Goal: Task Accomplishment & Management: Use online tool/utility

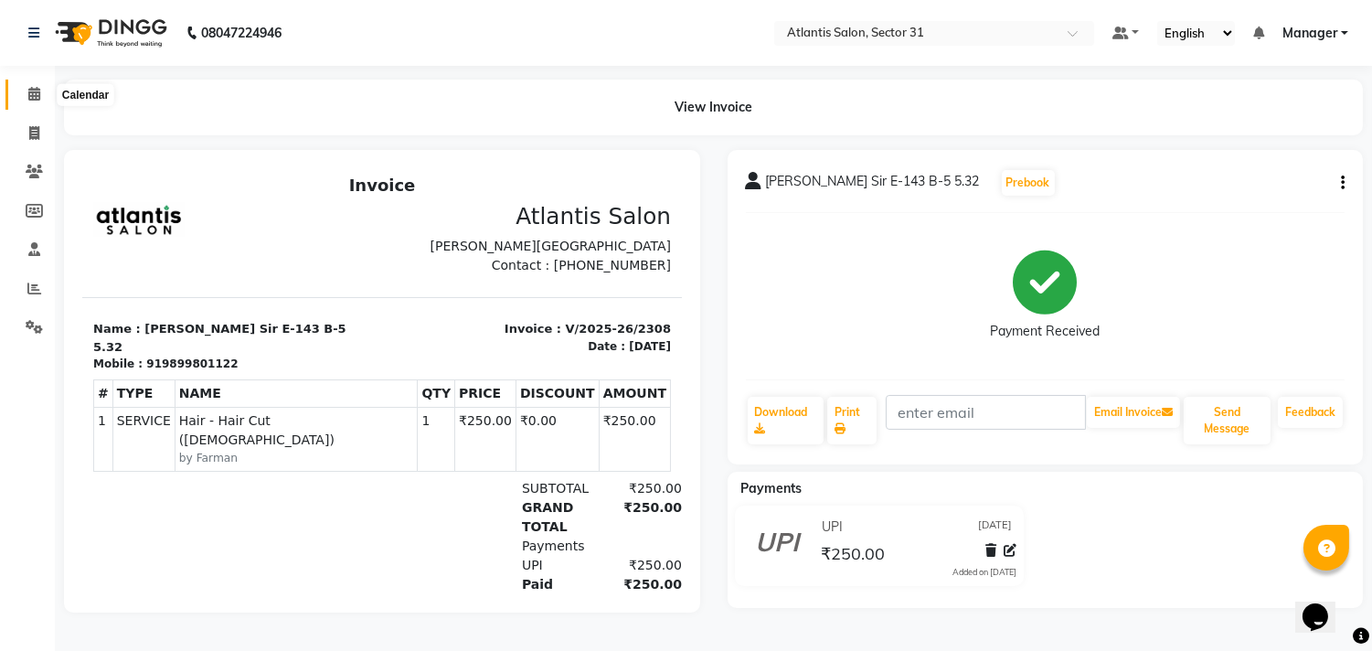
click at [38, 101] on icon at bounding box center [34, 94] width 12 height 14
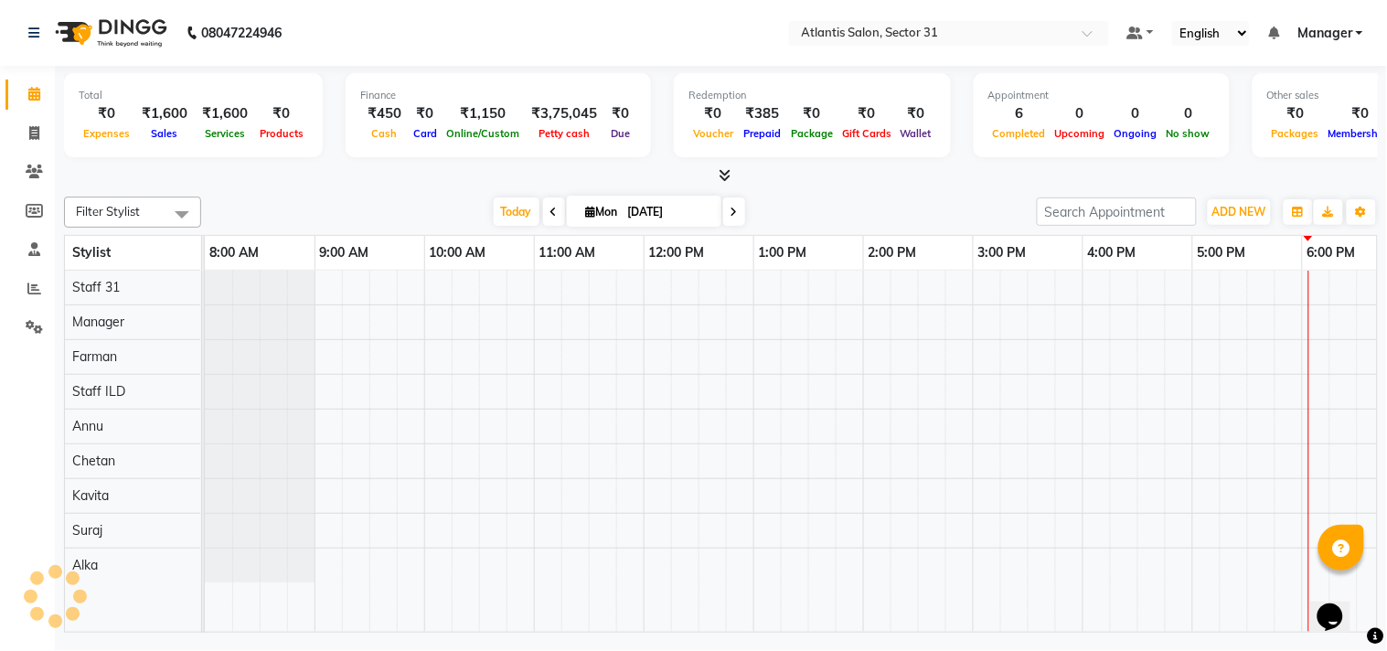
scroll to position [0, 253]
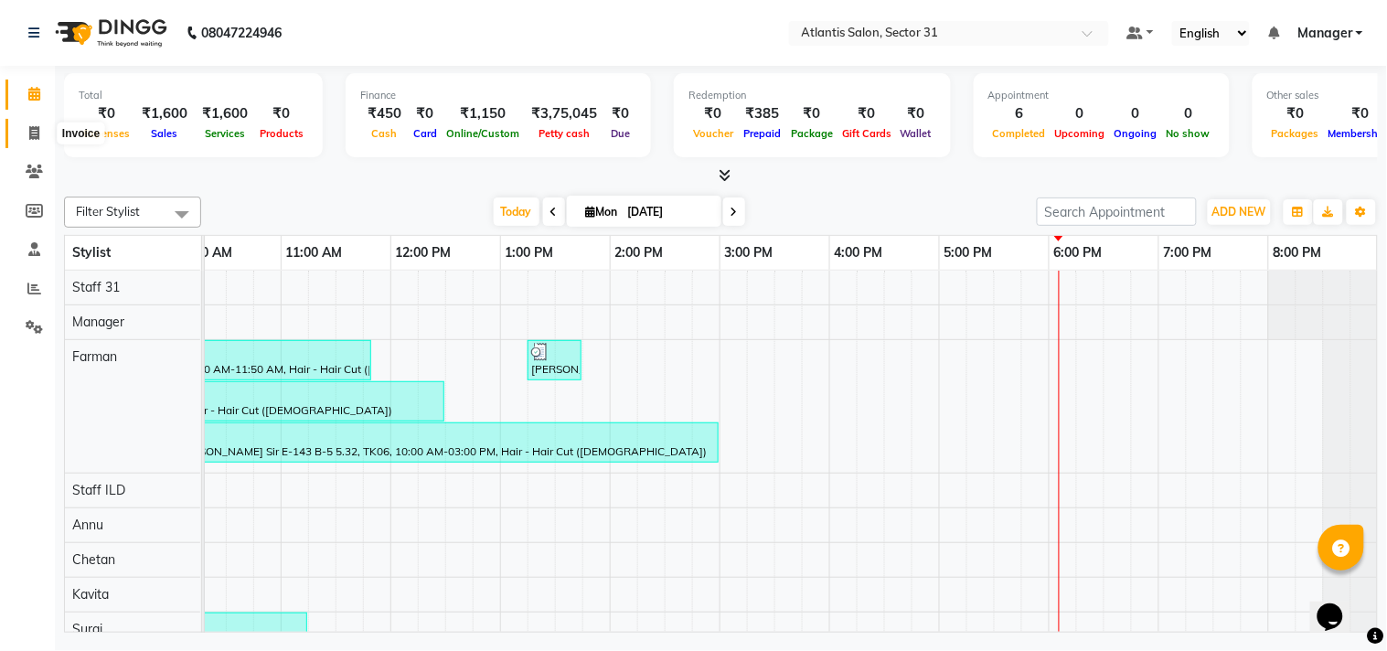
click at [31, 130] on icon at bounding box center [34, 133] width 10 height 14
select select "service"
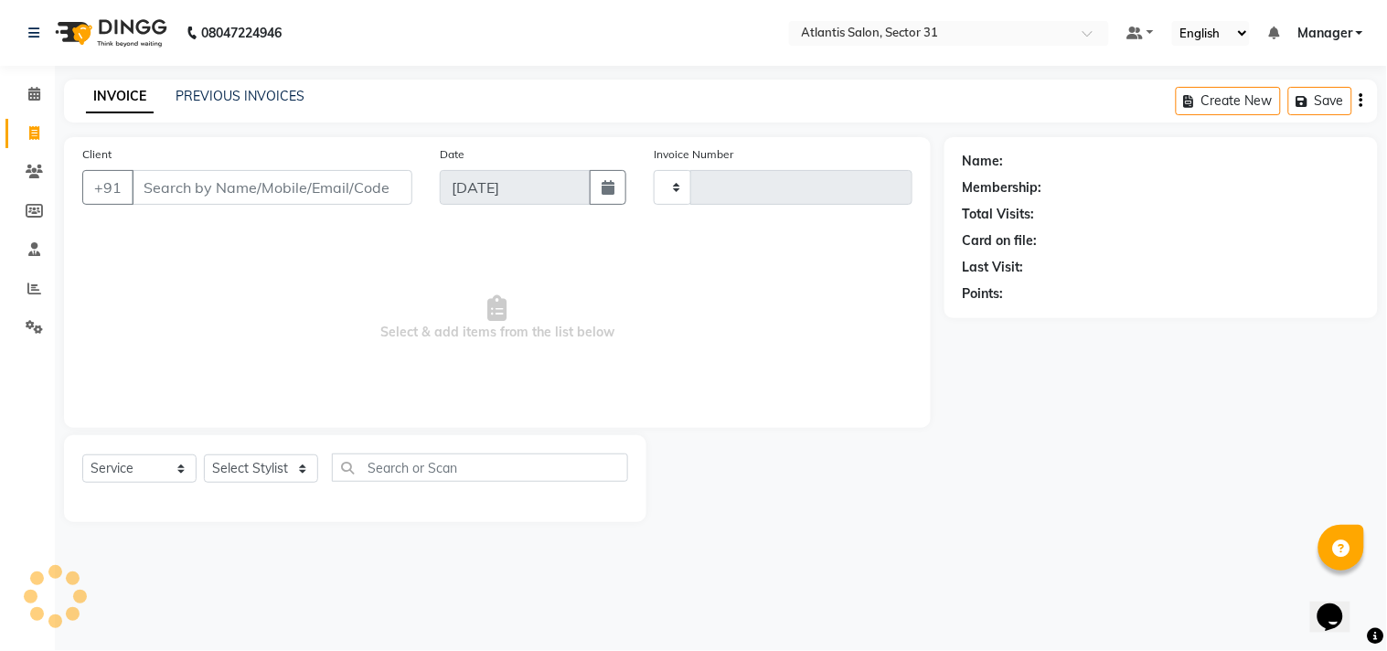
type input "2309"
select select "4391"
click at [42, 91] on span at bounding box center [34, 94] width 32 height 21
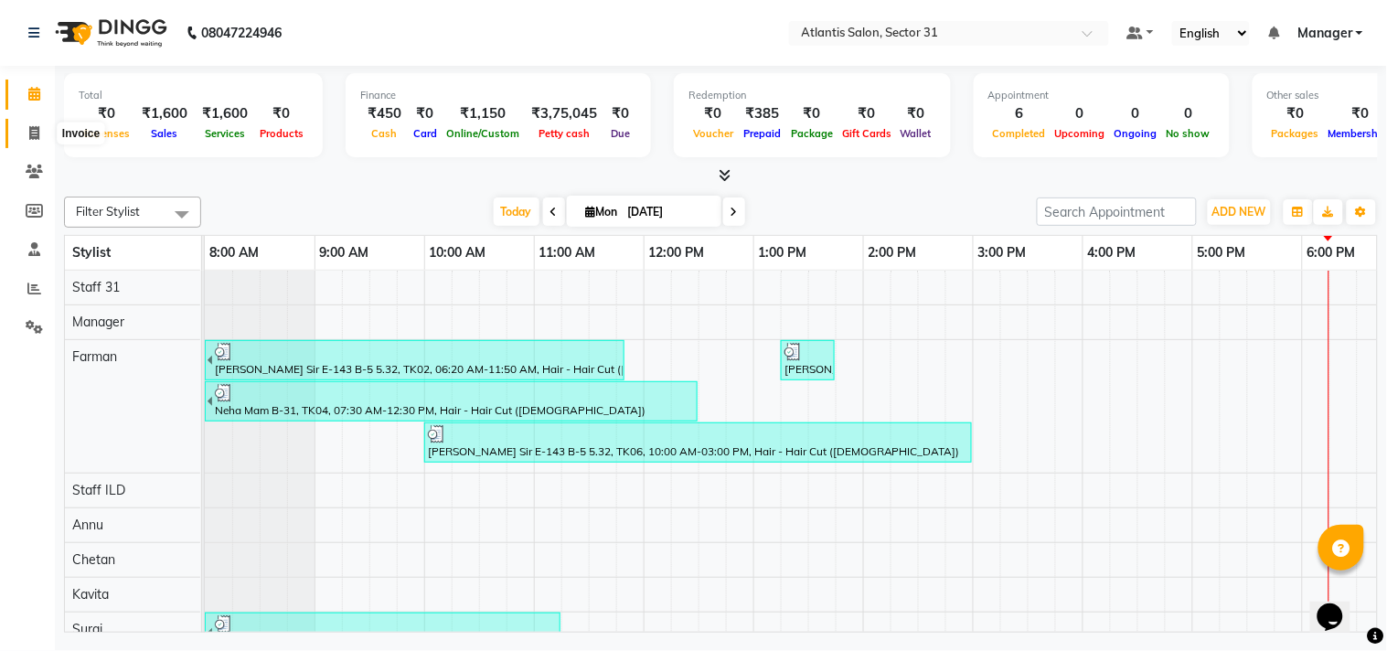
click at [34, 129] on icon at bounding box center [34, 133] width 10 height 14
select select "service"
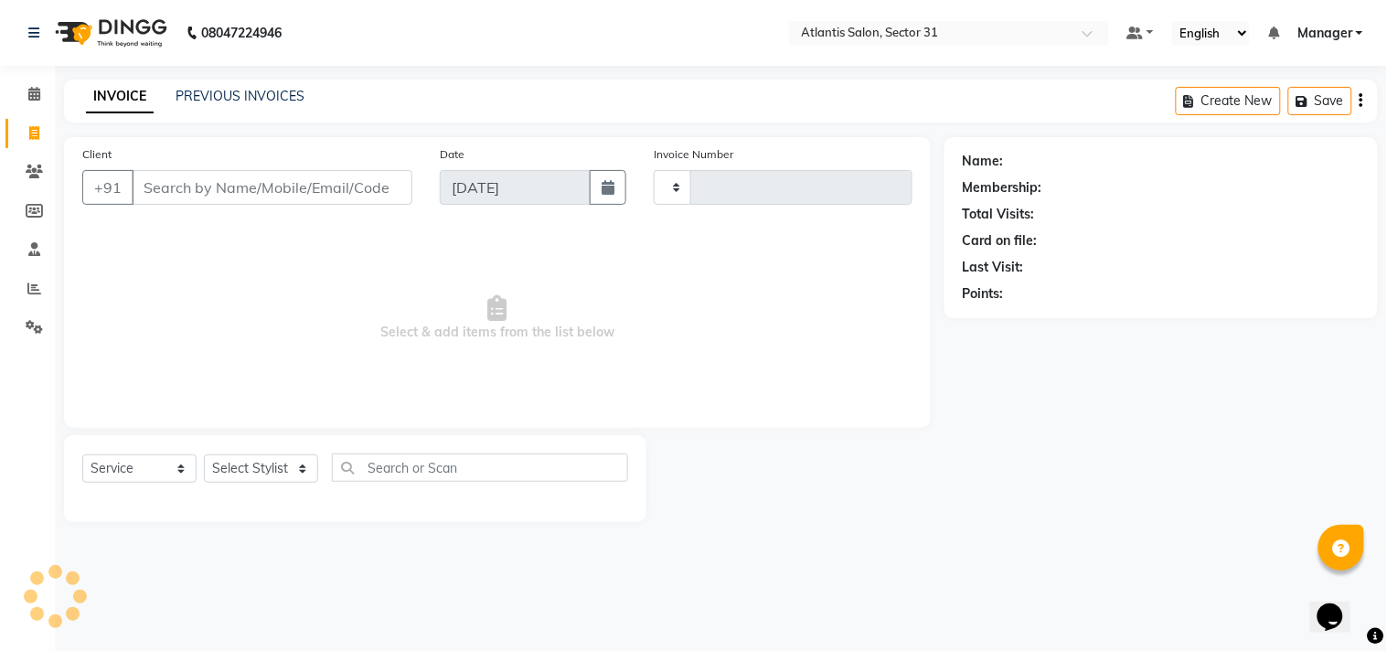
type input "2309"
select select "4391"
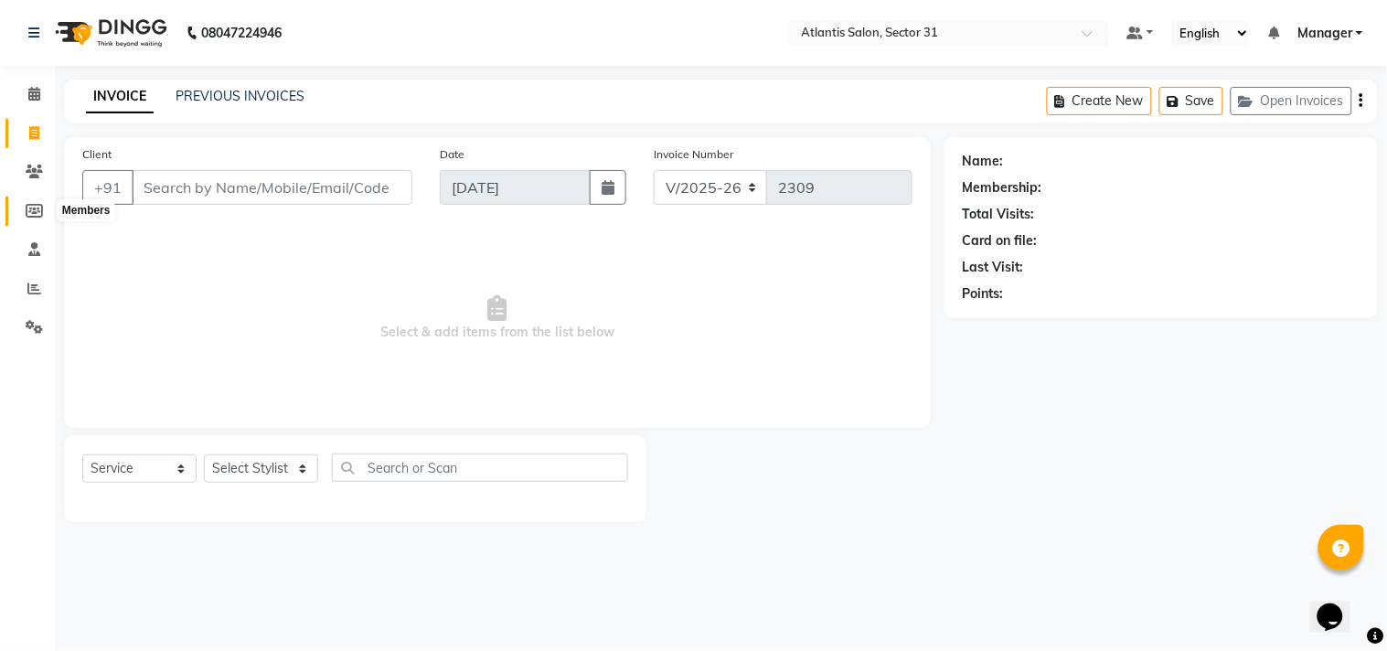
click at [31, 201] on span at bounding box center [34, 211] width 32 height 21
select select
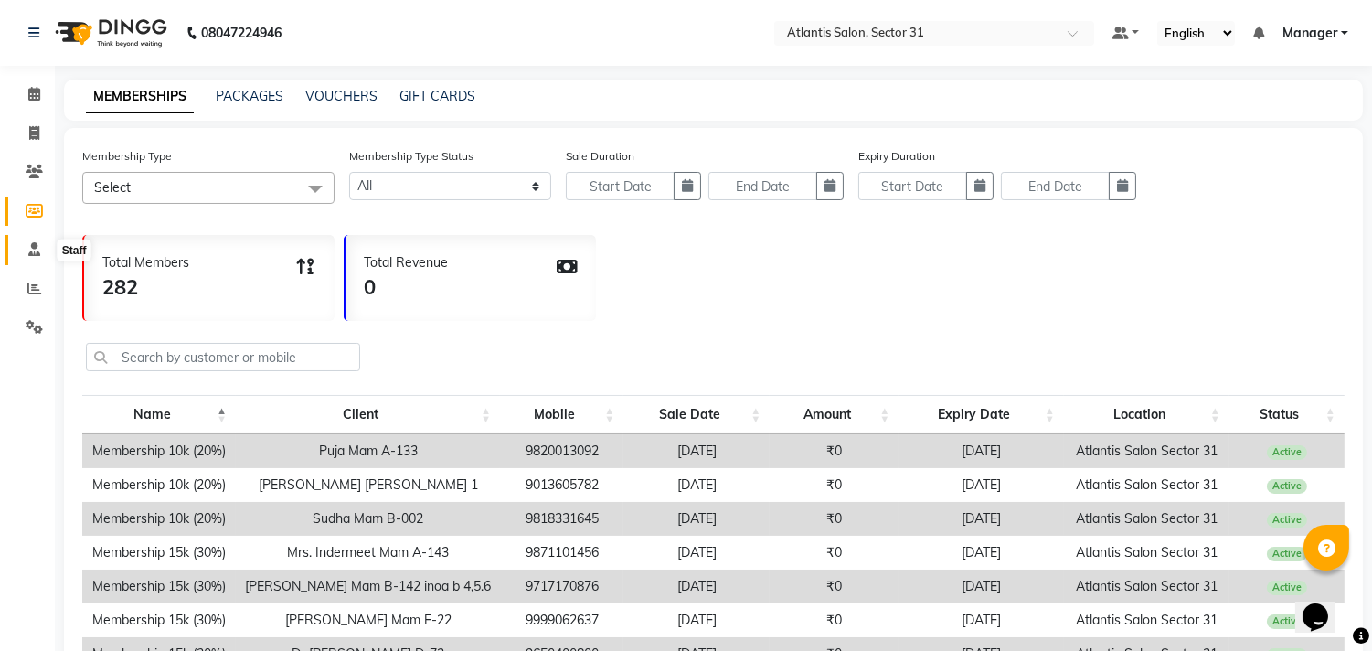
click at [37, 245] on icon at bounding box center [34, 249] width 12 height 14
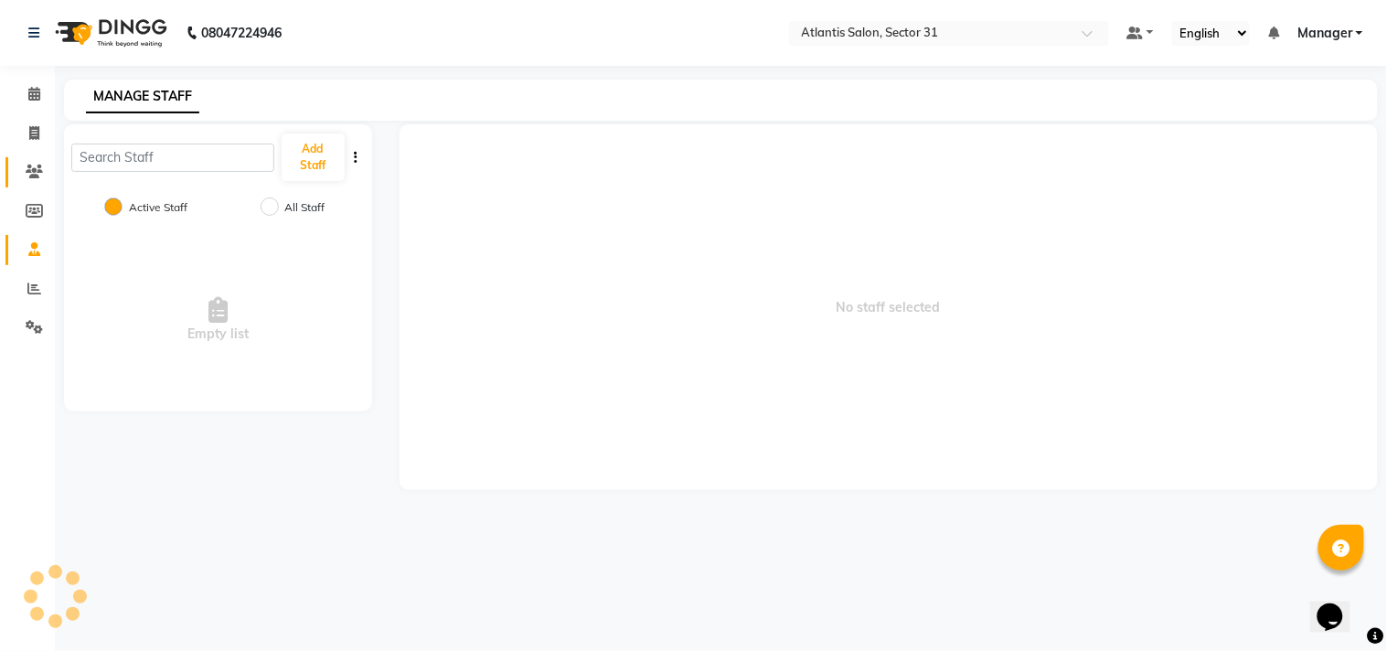
click at [37, 158] on link "Clients" at bounding box center [27, 172] width 44 height 30
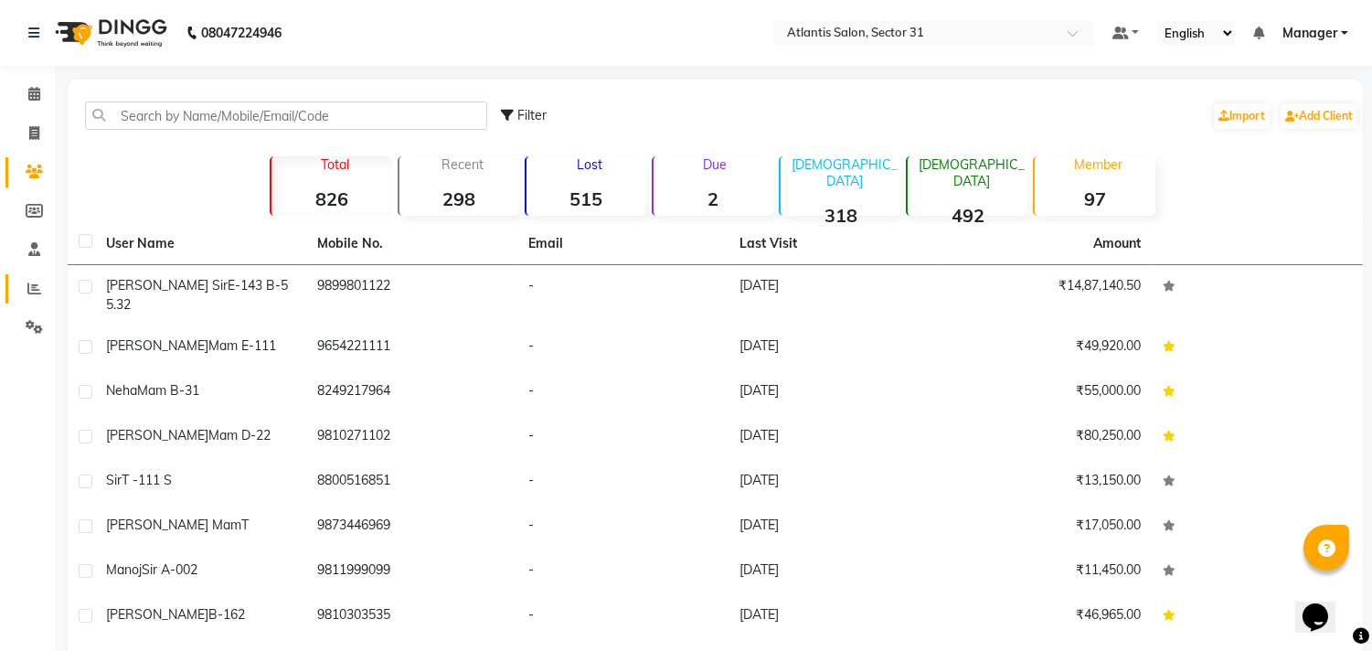
click at [40, 275] on link "Reports" at bounding box center [27, 289] width 44 height 30
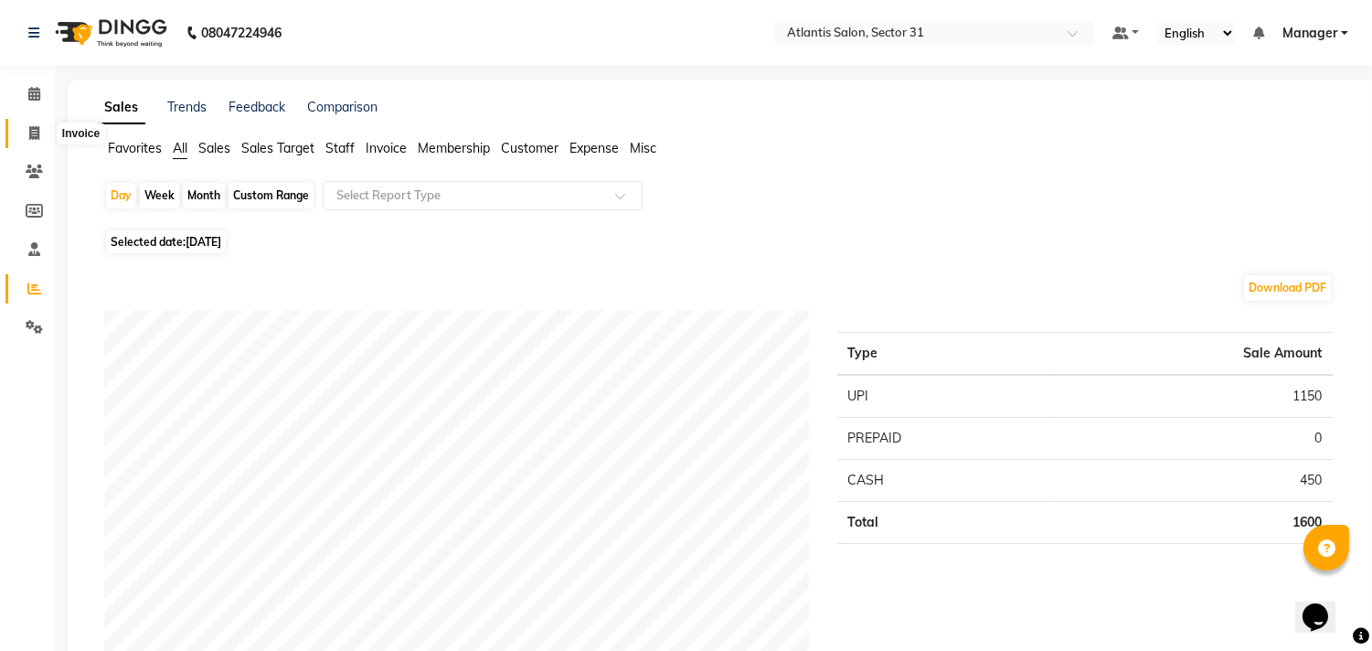
click at [39, 126] on span at bounding box center [34, 133] width 32 height 21
select select "service"
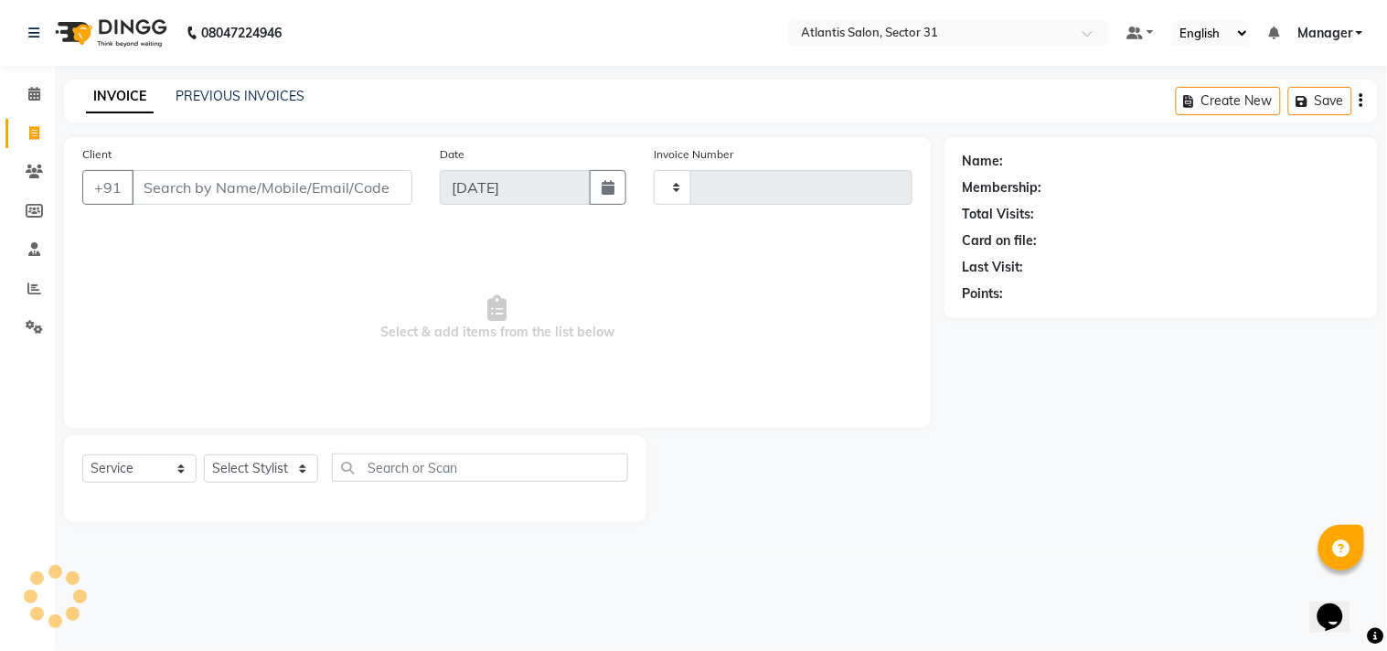
type input "2309"
select select "4391"
click at [172, 198] on input "Client" at bounding box center [272, 187] width 281 height 35
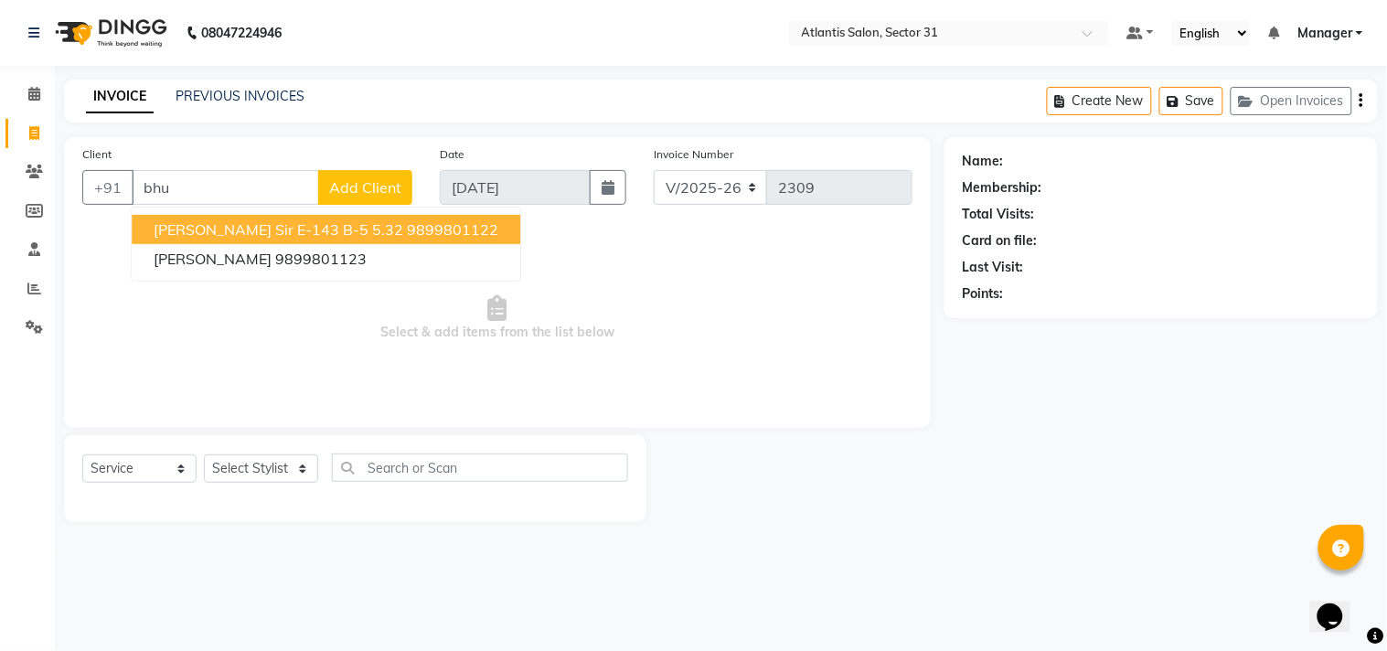
click at [205, 229] on span "[PERSON_NAME] Sir E-143 B-5 5.32" at bounding box center [279, 229] width 250 height 18
type input "9899801122"
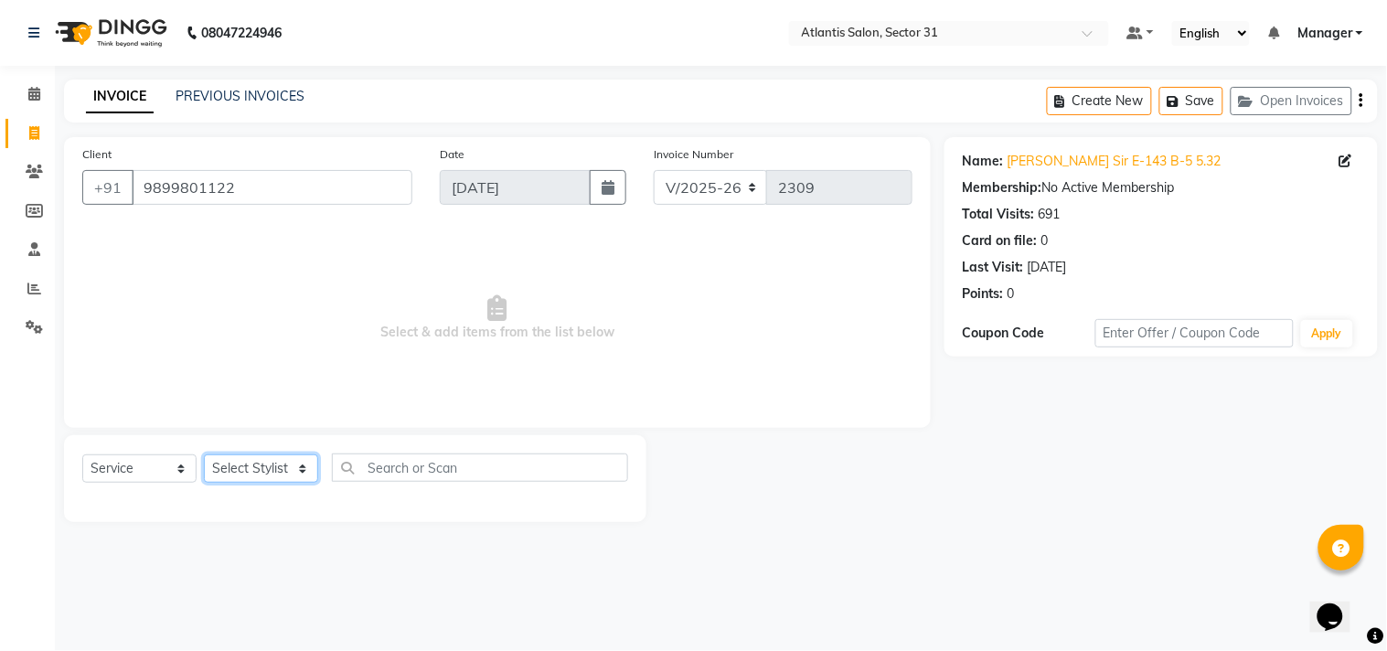
click at [250, 481] on select "Select Stylist [PERSON_NAME] [PERSON_NAME] Kavita Manager Staff 31 Staff ILD Su…" at bounding box center [261, 468] width 114 height 28
select select "62138"
click at [204, 455] on select "Select Stylist [PERSON_NAME] [PERSON_NAME] Kavita Manager Staff 31 Staff ILD Su…" at bounding box center [261, 468] width 114 height 28
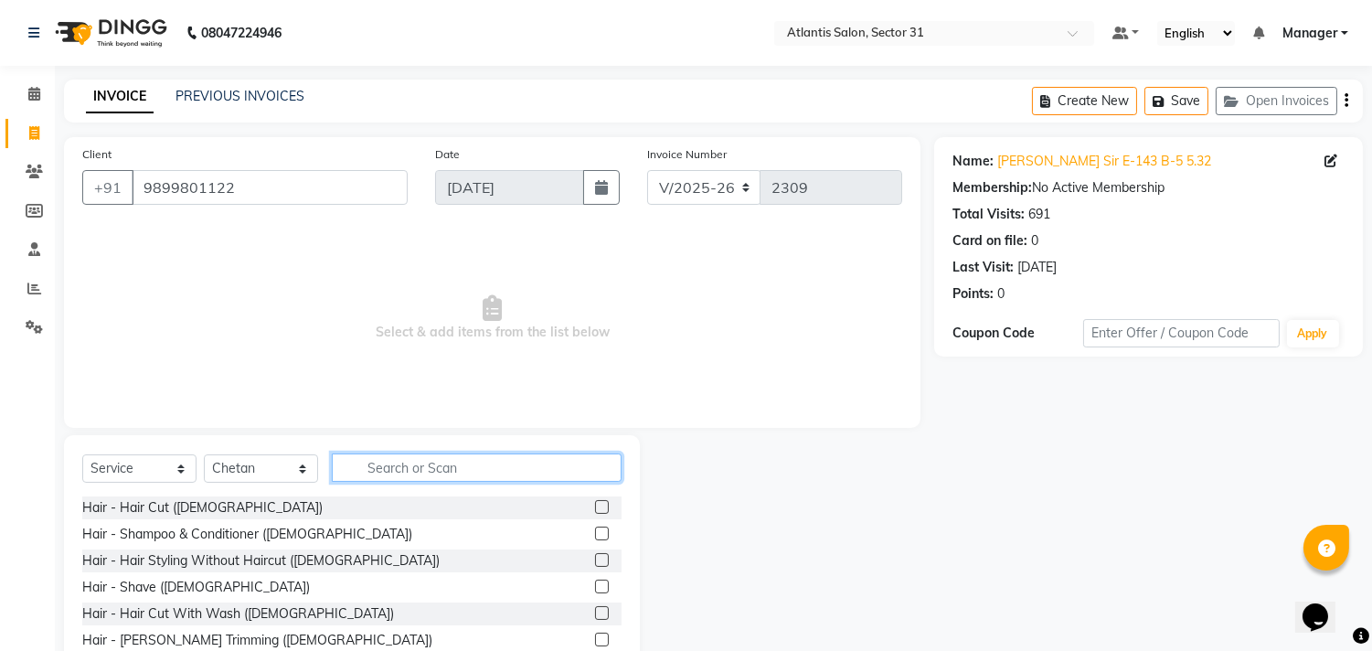
click at [419, 468] on input "text" at bounding box center [477, 467] width 290 height 28
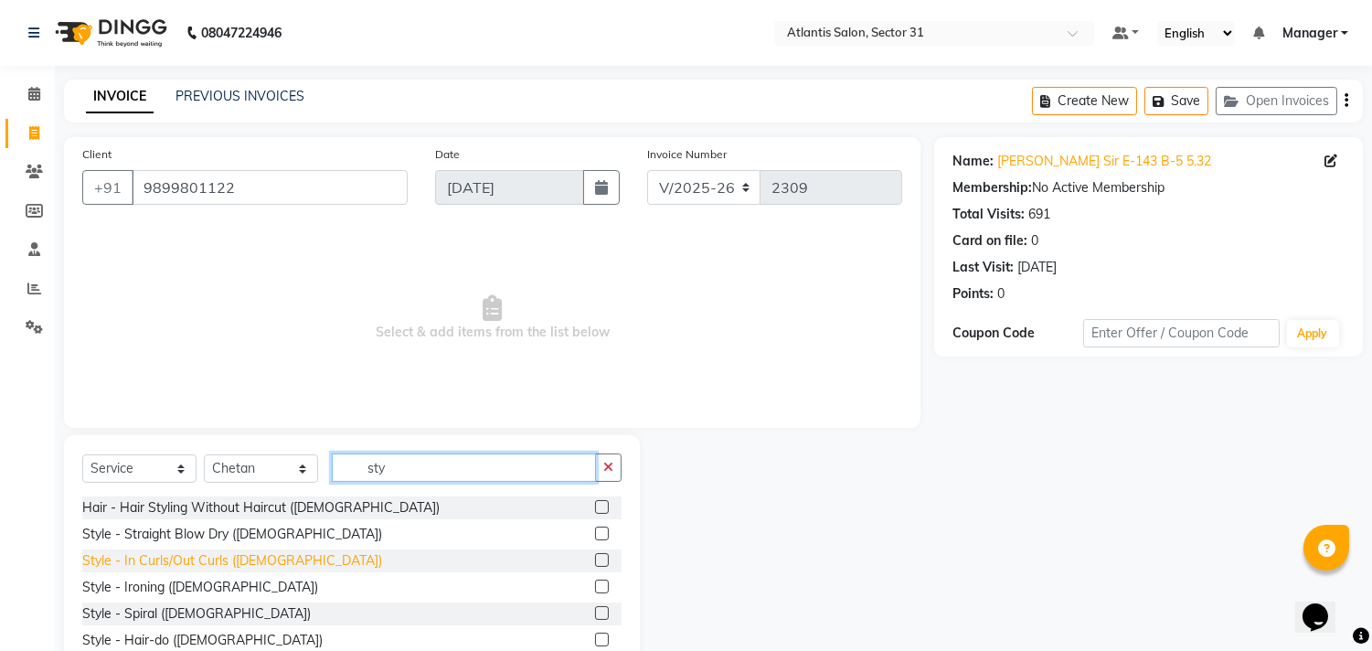
type input "sty"
click at [248, 559] on div "Style - In Curls/Out Curls ([DEMOGRAPHIC_DATA])" at bounding box center [232, 560] width 300 height 19
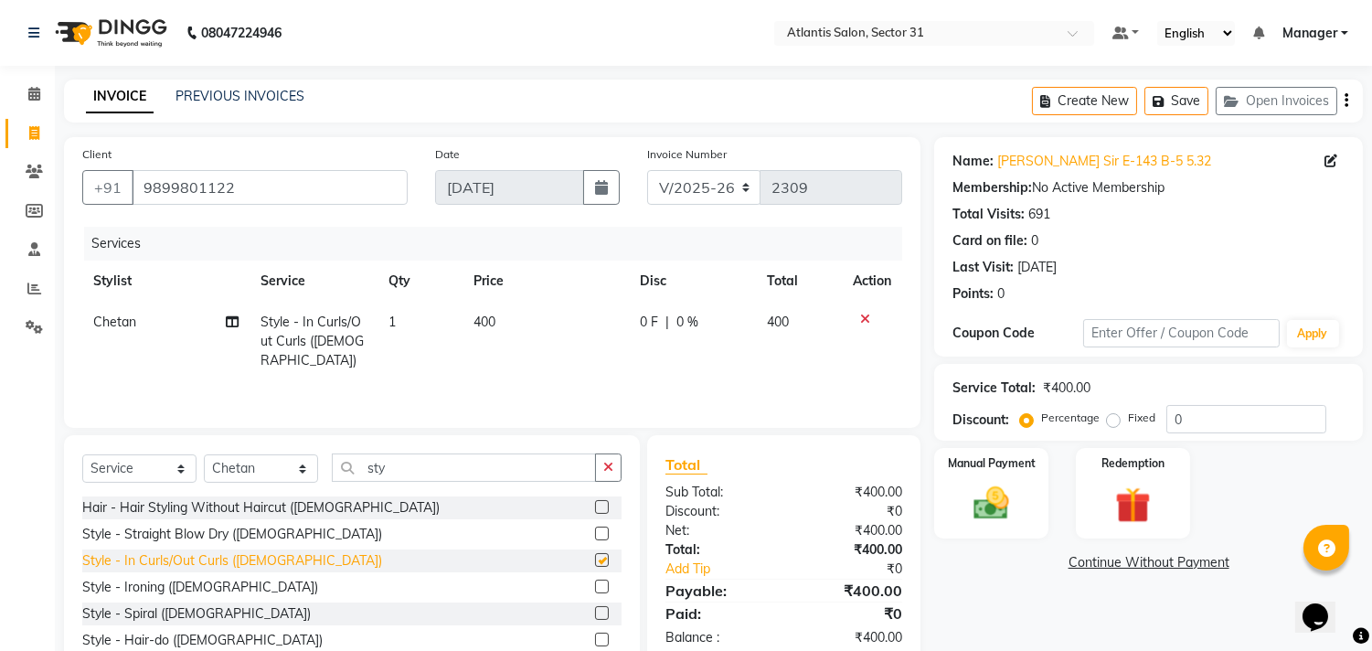
checkbox input "false"
click at [999, 514] on img at bounding box center [992, 504] width 60 height 43
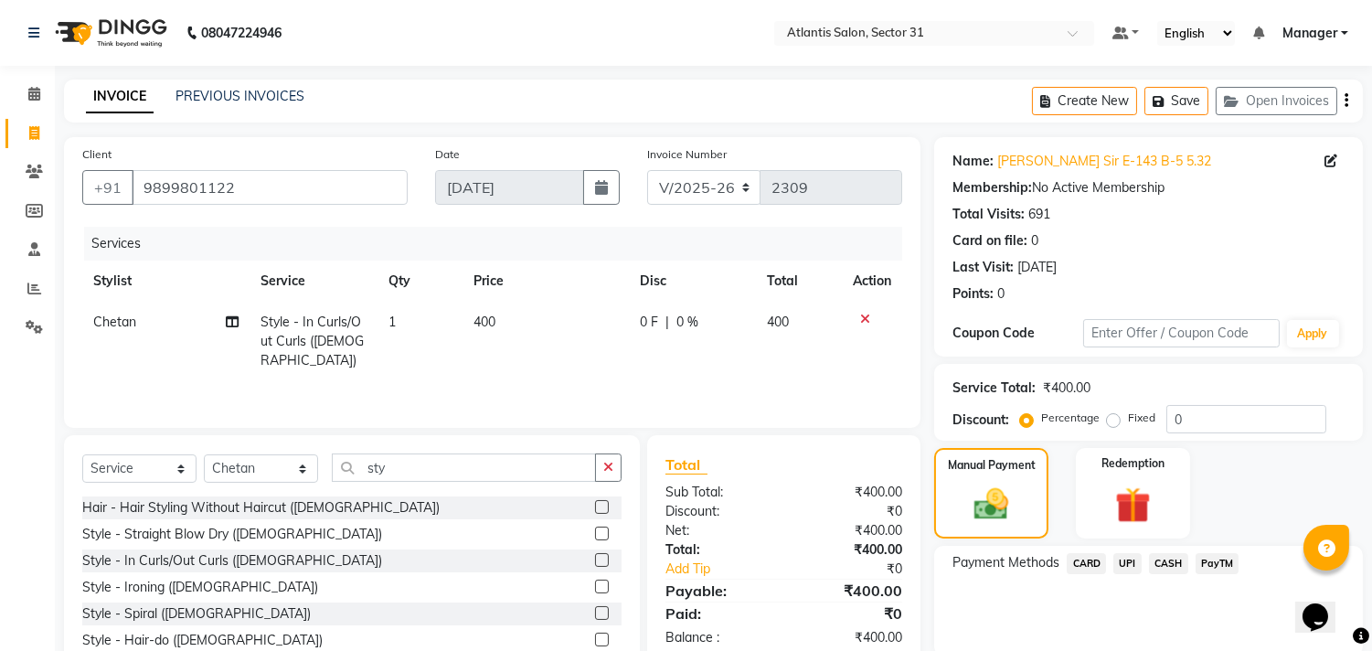
click at [1126, 565] on span "UPI" at bounding box center [1127, 563] width 28 height 21
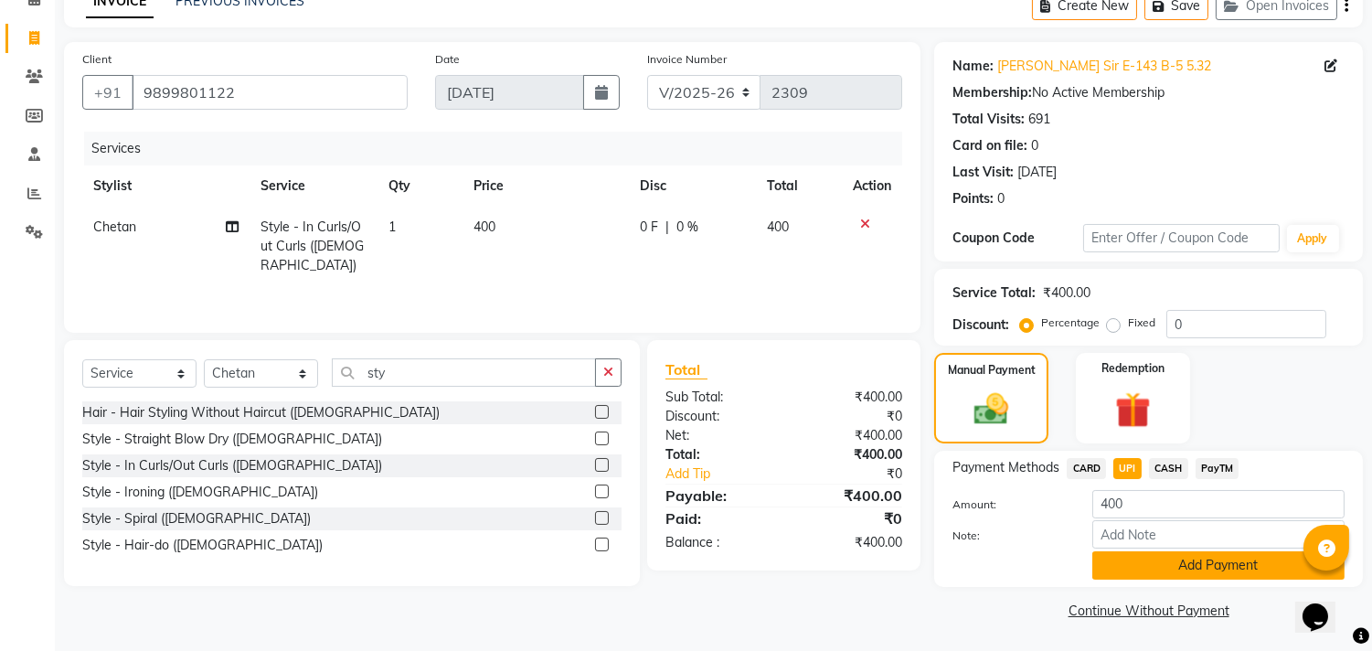
click at [1122, 577] on button "Add Payment" at bounding box center [1218, 565] width 252 height 28
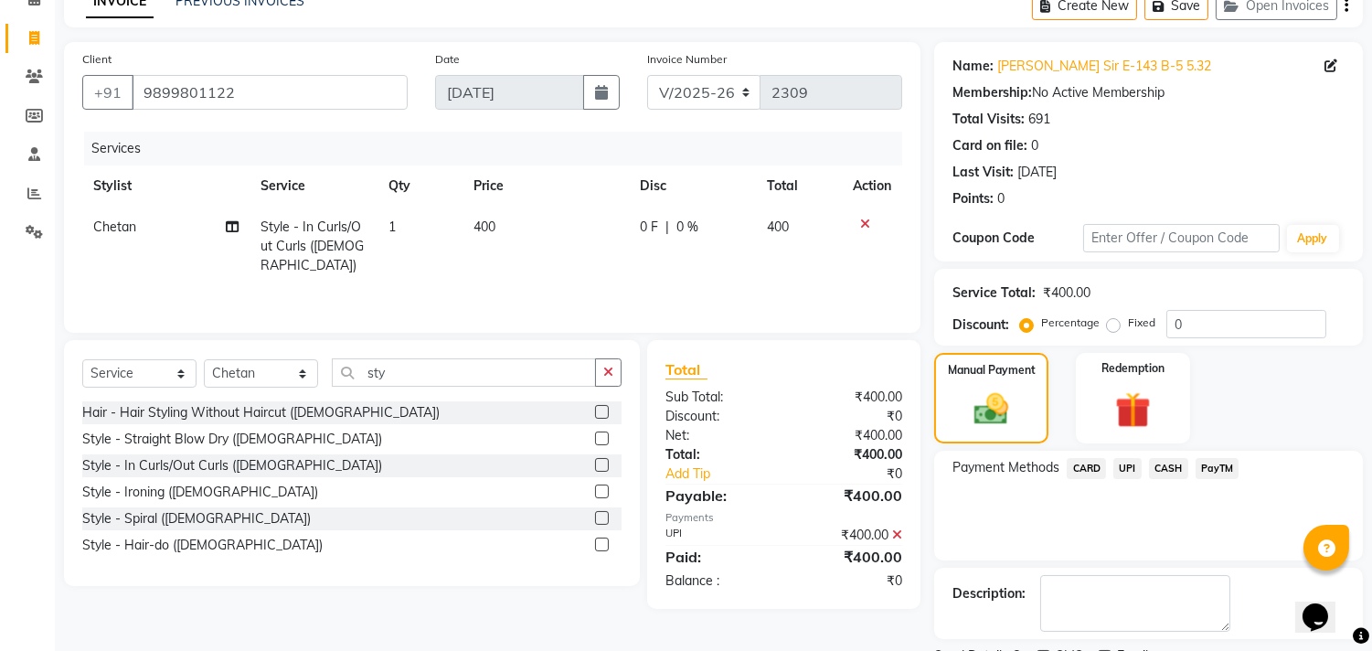
click at [1122, 577] on textarea at bounding box center [1135, 603] width 190 height 57
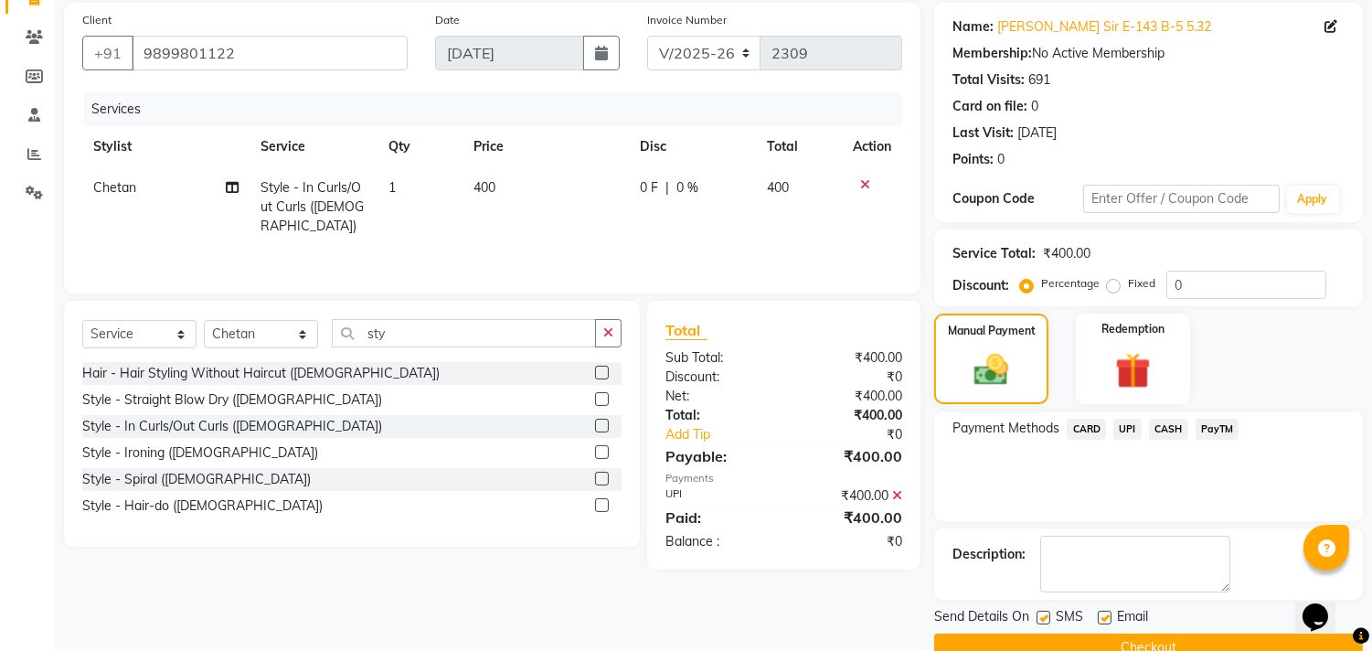
scroll to position [171, 0]
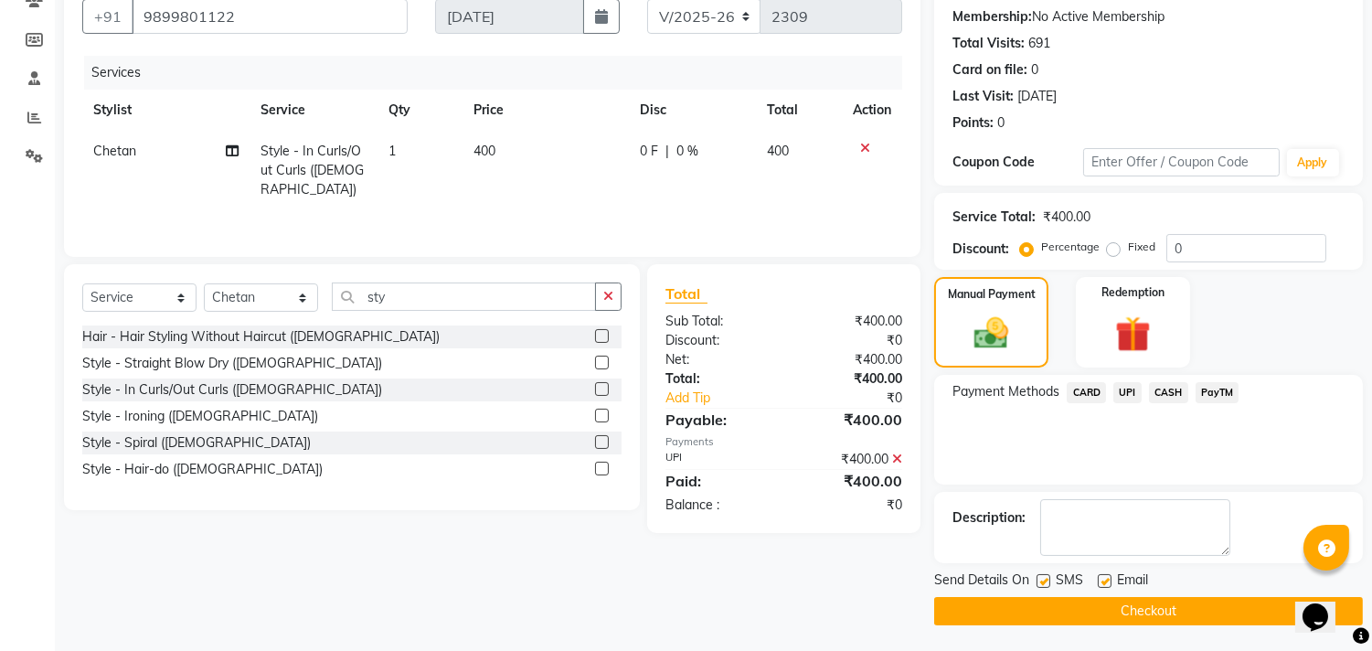
click at [1086, 613] on button "Checkout" at bounding box center [1148, 611] width 429 height 28
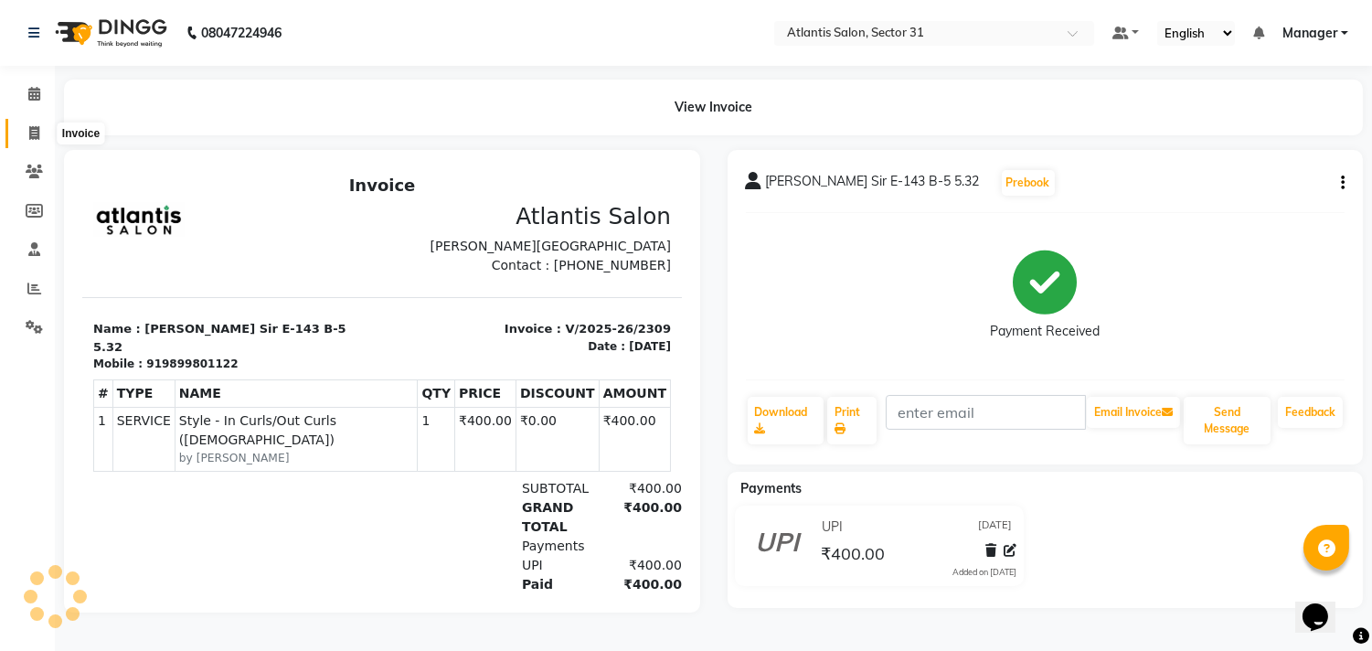
click at [24, 139] on span at bounding box center [34, 133] width 32 height 21
select select "service"
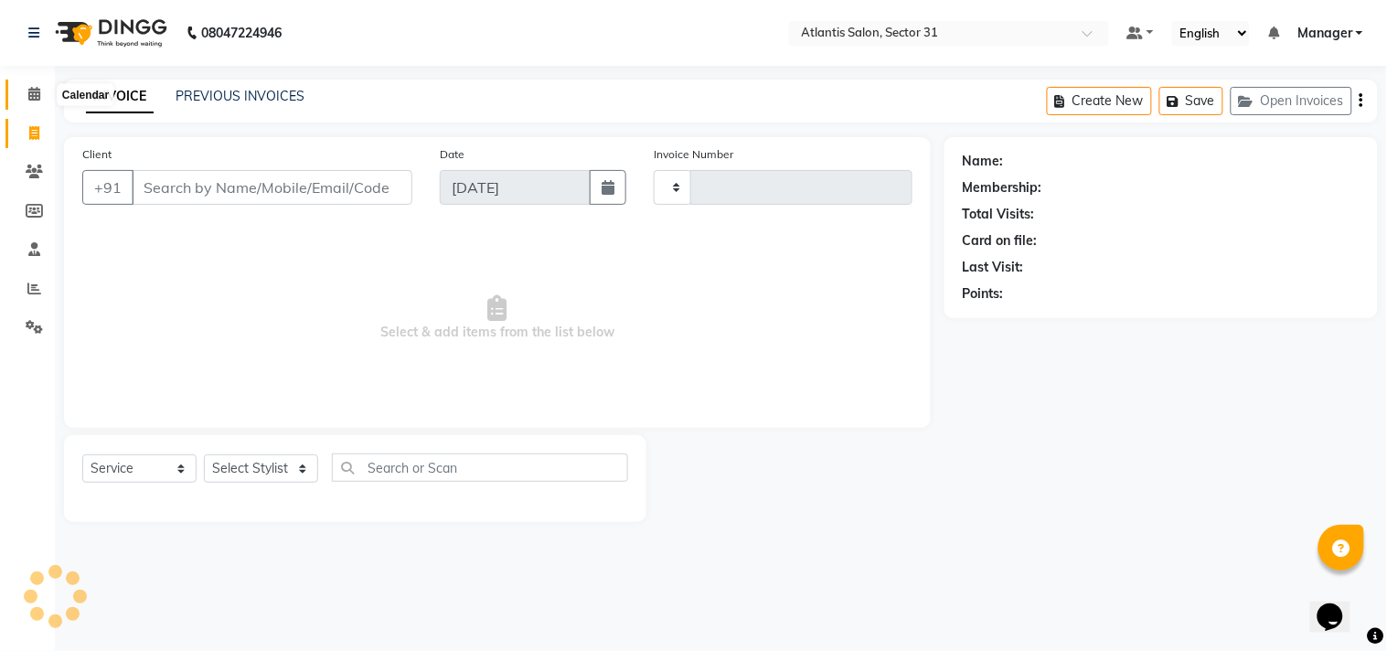
type input "2310"
select select "4391"
click at [35, 93] on icon at bounding box center [34, 94] width 12 height 14
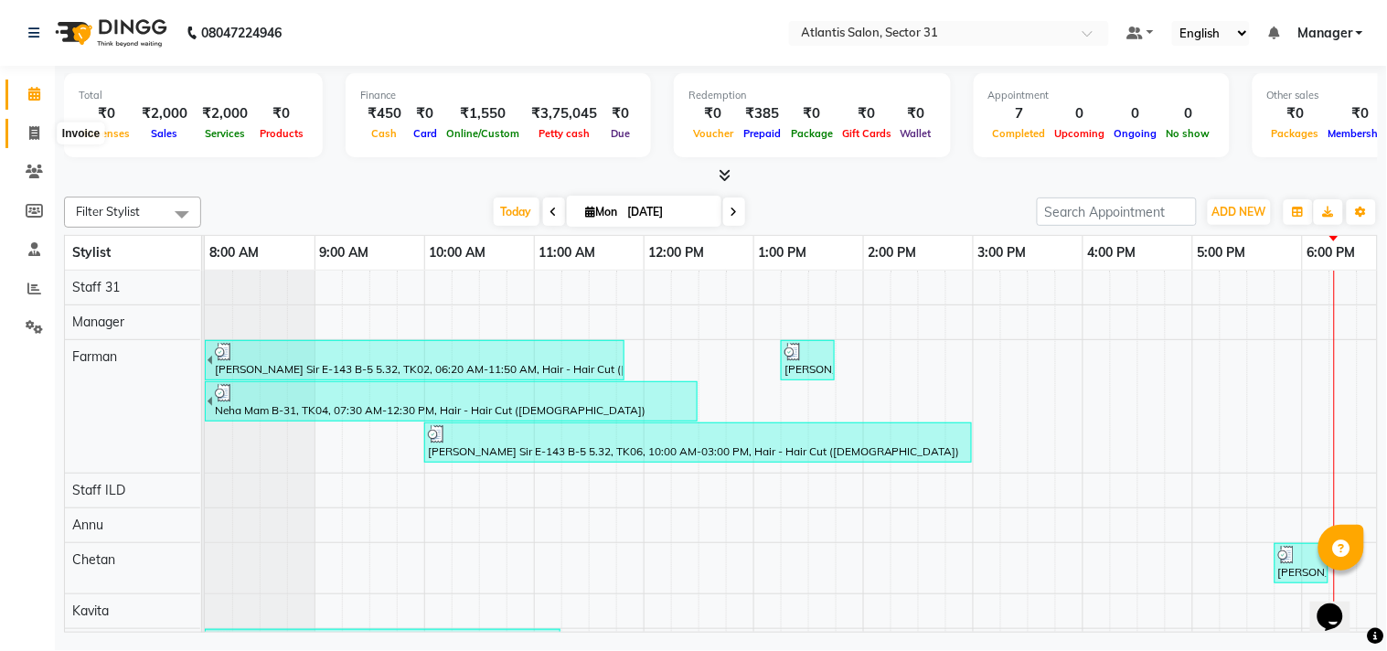
click at [26, 130] on span at bounding box center [34, 133] width 32 height 21
select select "service"
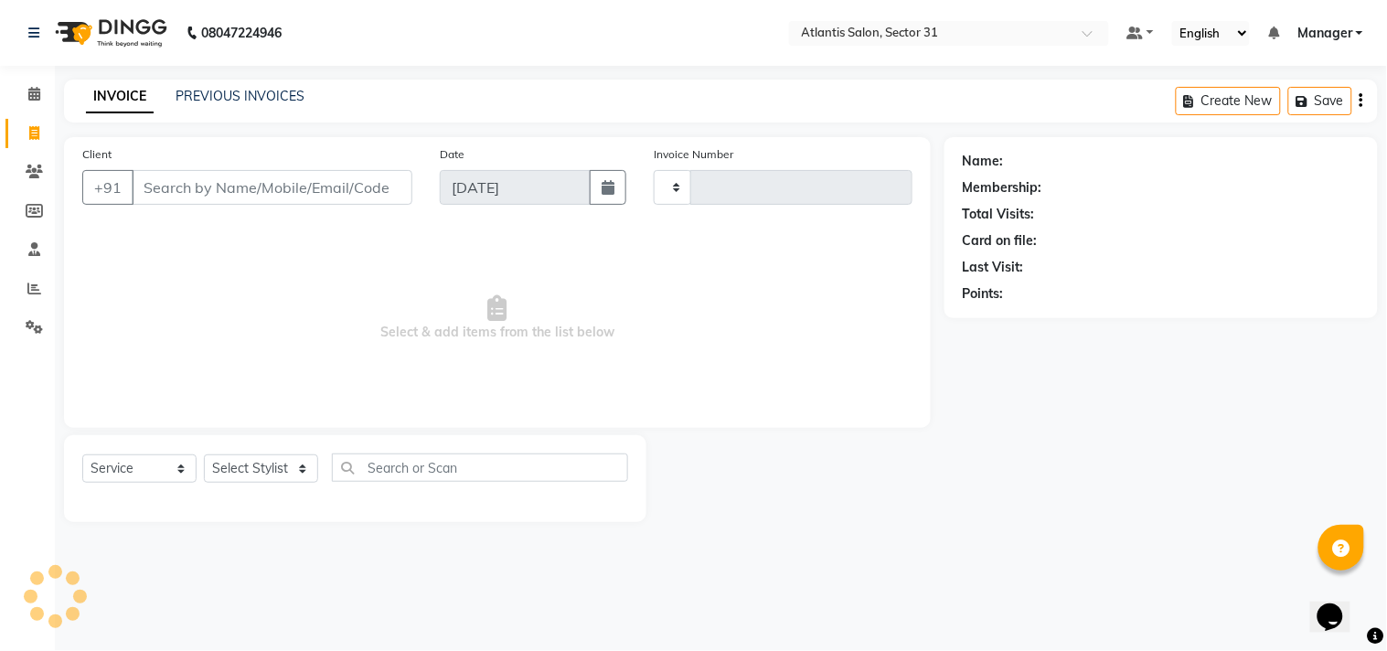
click at [26, 130] on span at bounding box center [34, 133] width 32 height 21
drag, startPoint x: 26, startPoint y: 130, endPoint x: 12, endPoint y: 142, distance: 18.1
click at [22, 143] on span at bounding box center [34, 133] width 32 height 21
select select "service"
select select "4391"
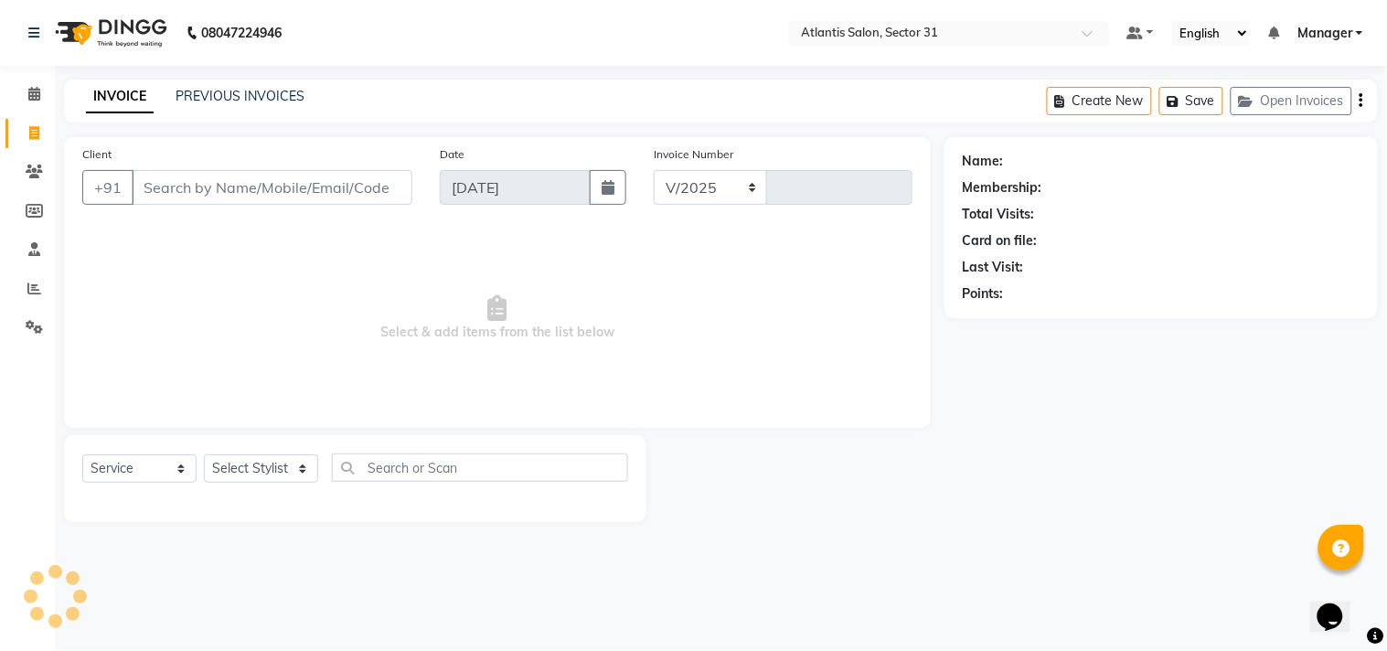
type input "2310"
click at [29, 294] on icon at bounding box center [34, 289] width 14 height 14
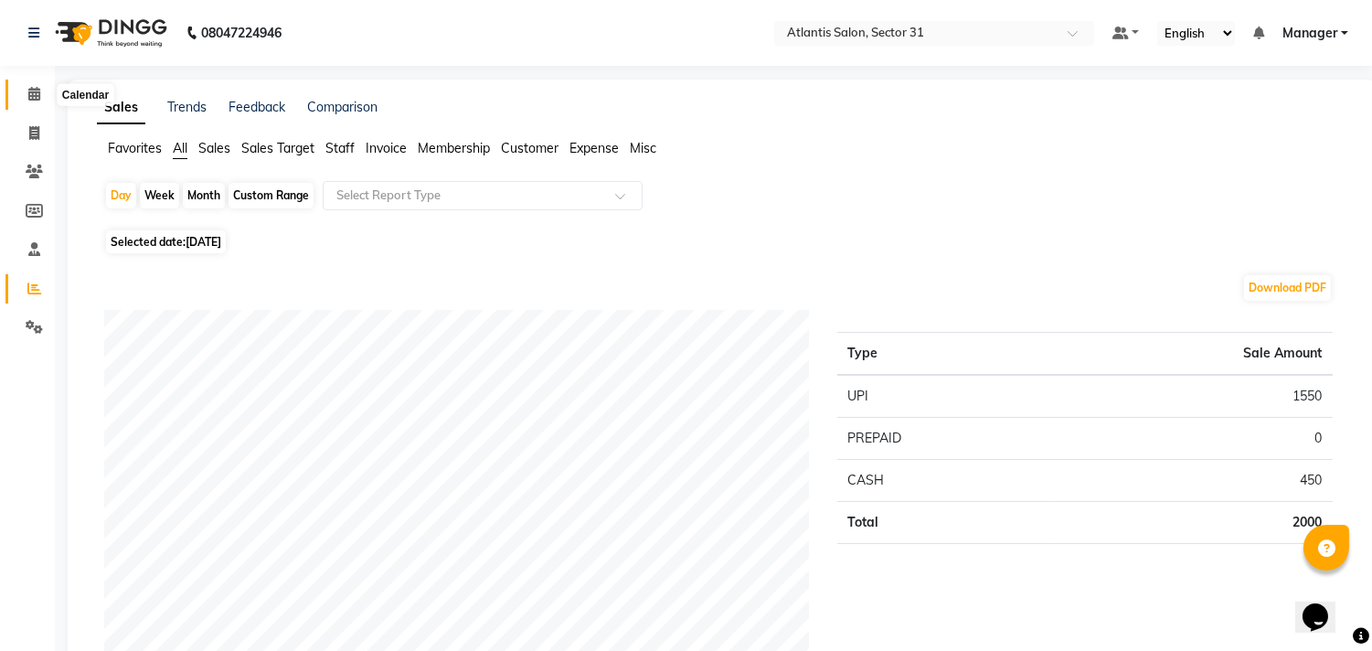
click at [25, 97] on span at bounding box center [34, 94] width 32 height 21
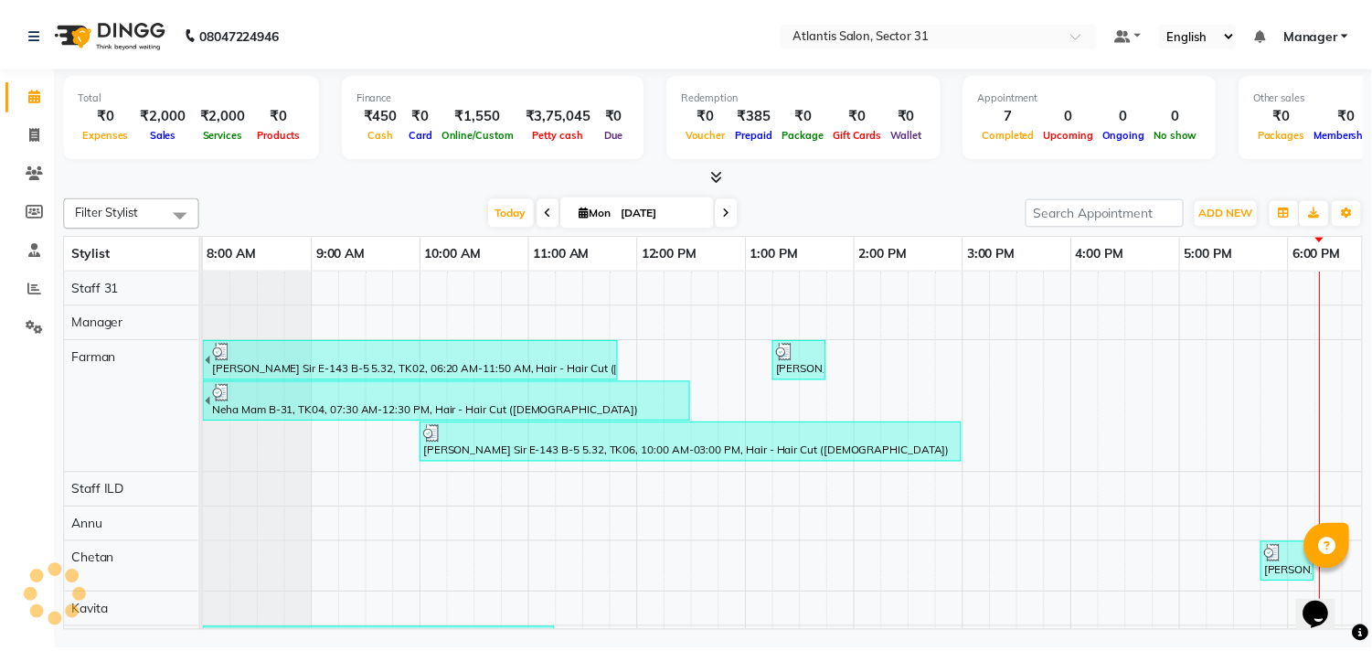
scroll to position [0, 253]
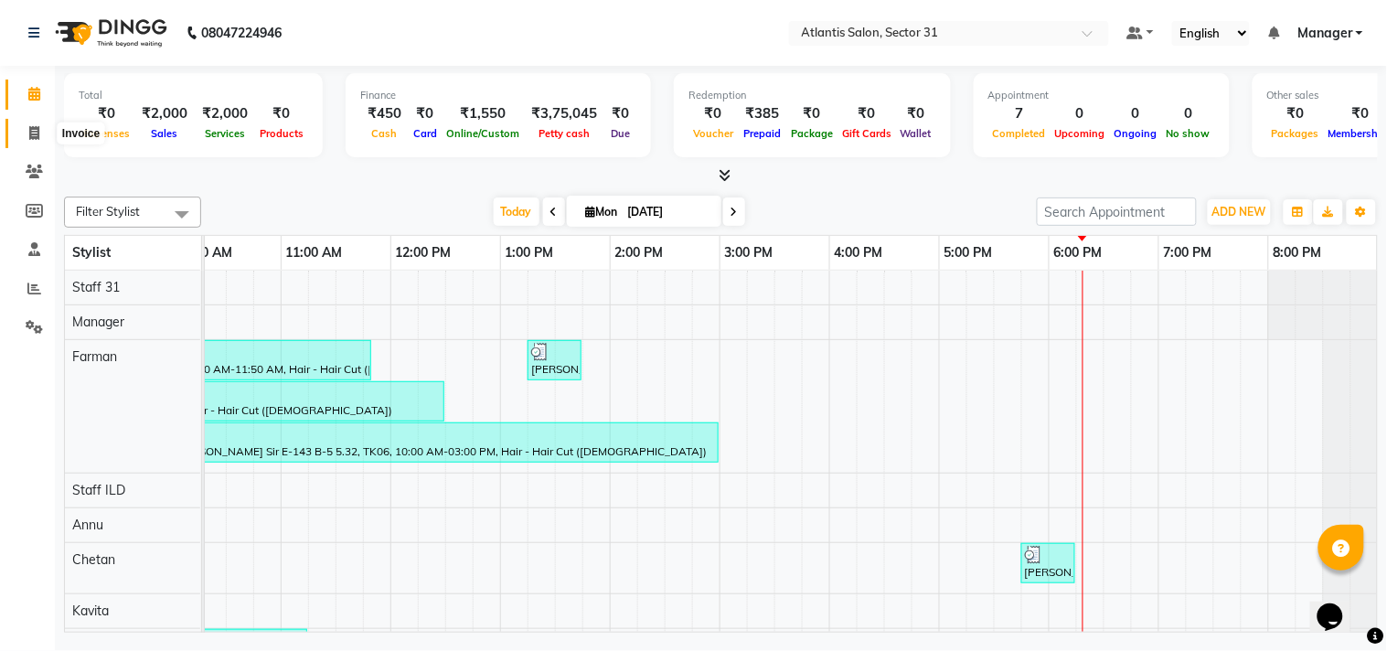
click at [33, 135] on icon at bounding box center [34, 133] width 10 height 14
select select "service"
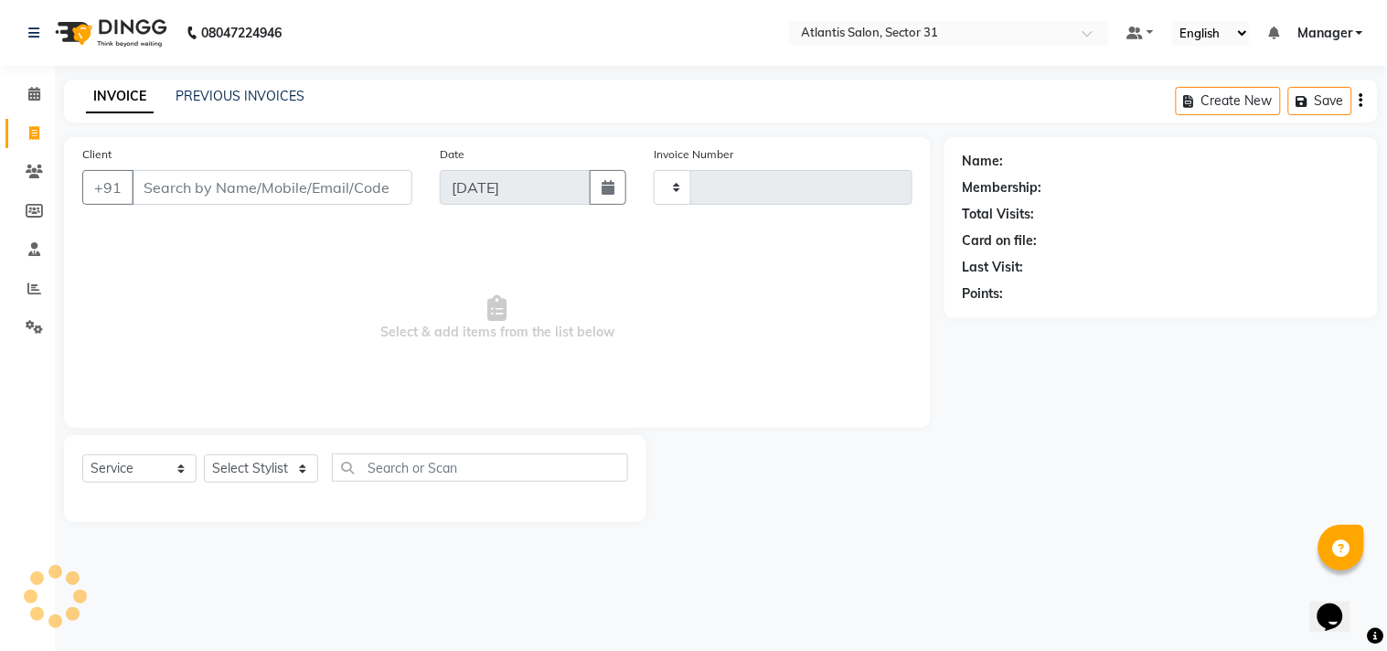
type input "2310"
select select "4391"
click at [232, 92] on link "PREVIOUS INVOICES" at bounding box center [240, 96] width 129 height 16
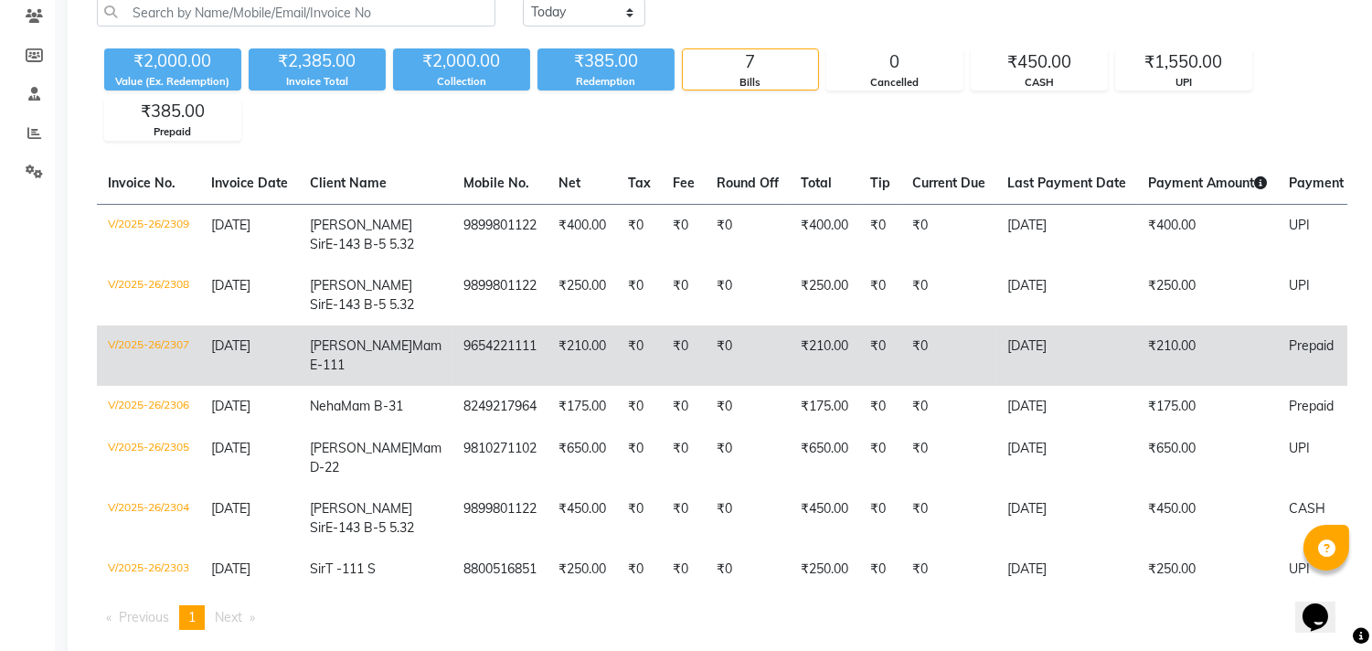
scroll to position [285, 0]
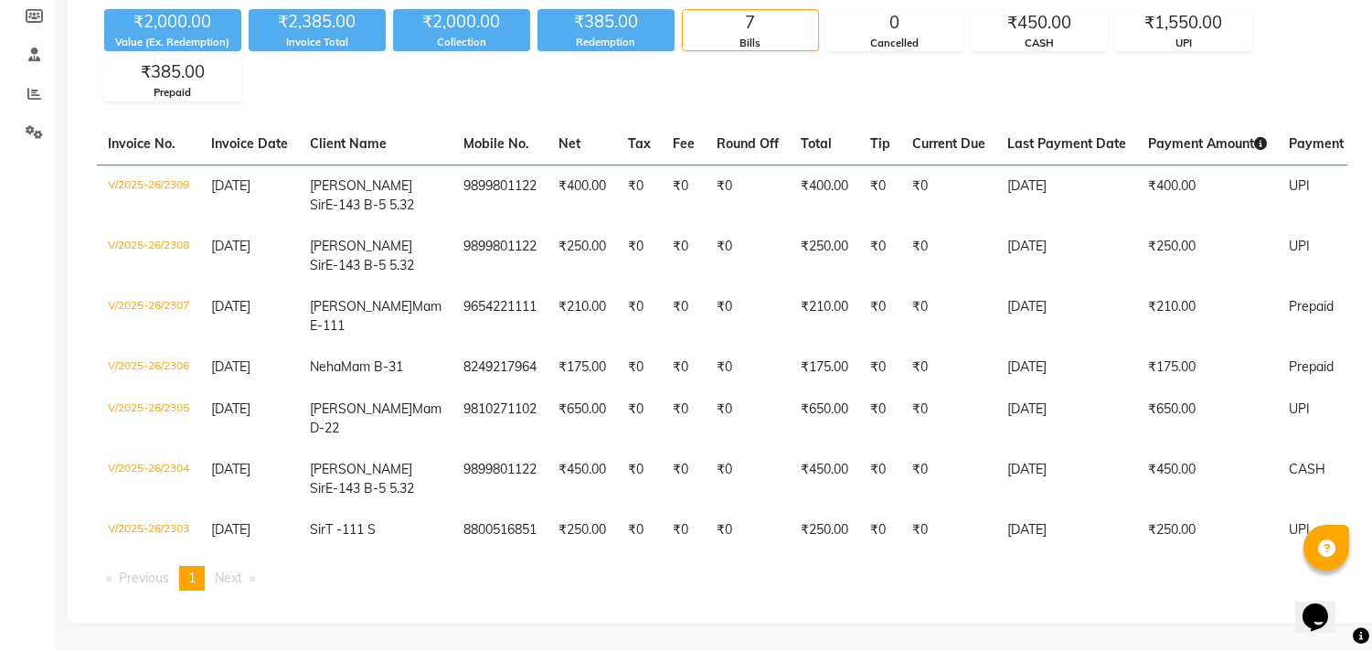
click at [235, 570] on span "Next page" at bounding box center [228, 578] width 27 height 16
click at [240, 570] on span "Next page" at bounding box center [228, 578] width 27 height 16
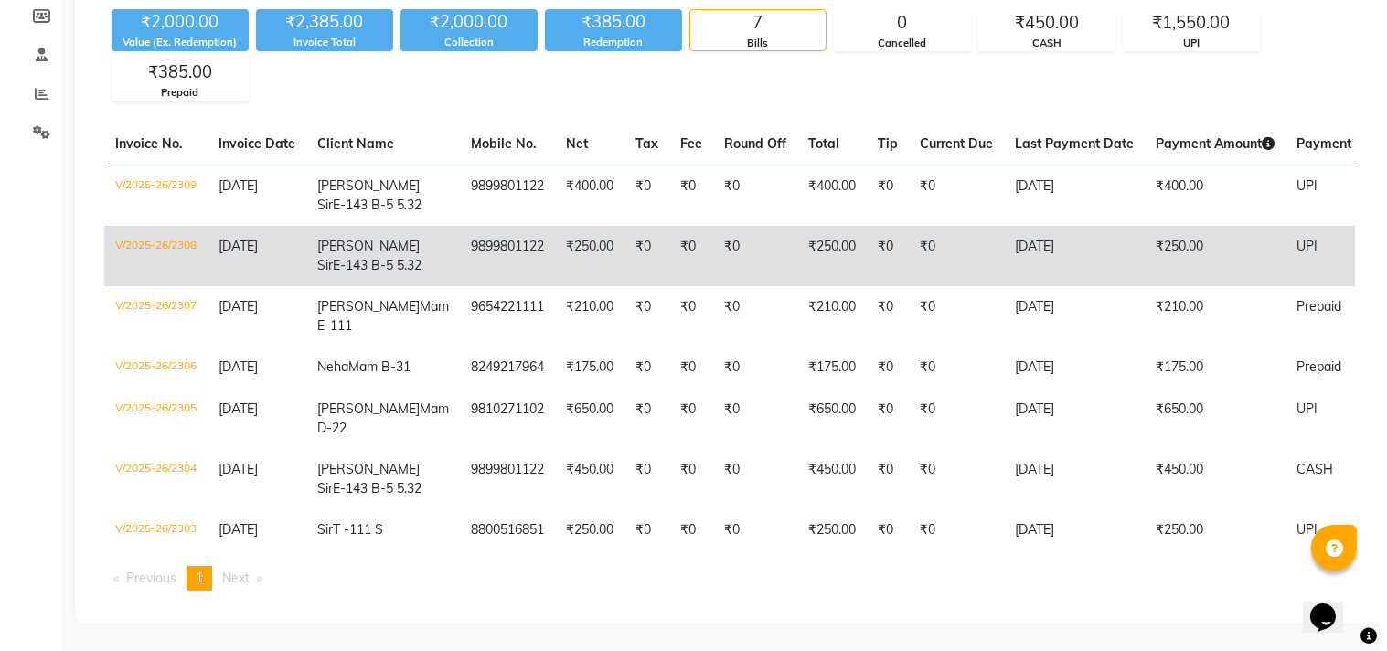
scroll to position [0, 0]
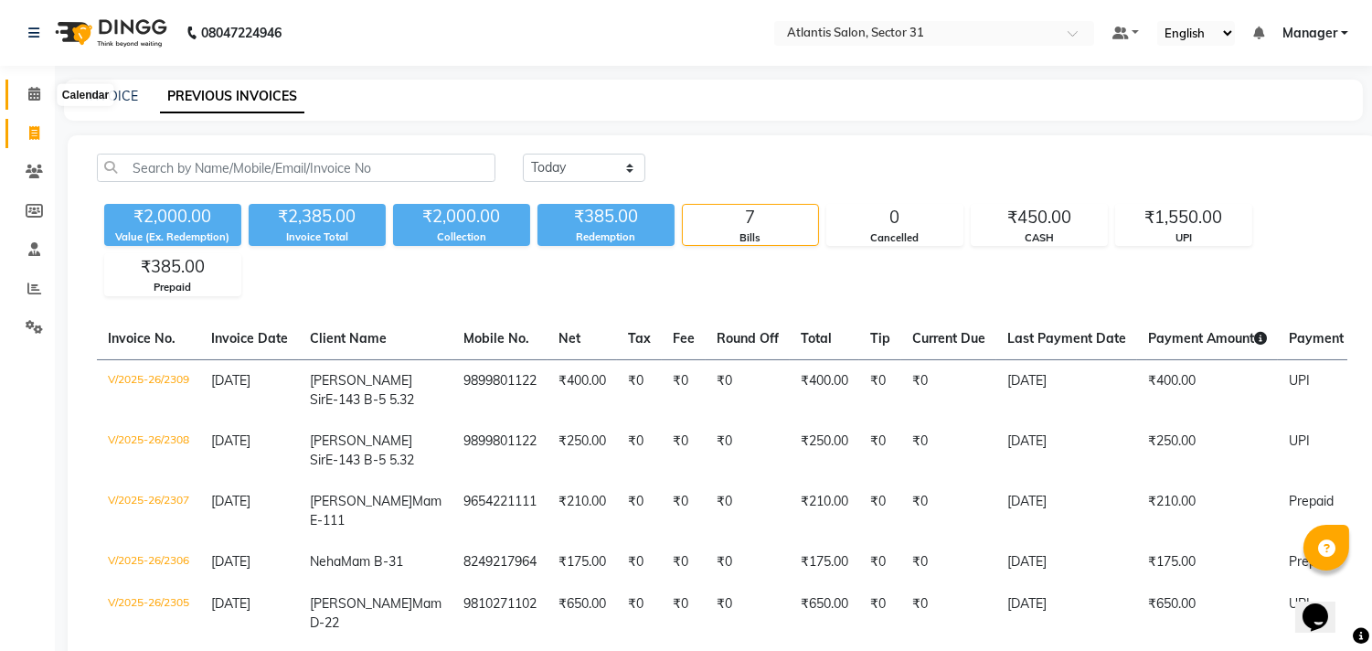
click at [29, 85] on span at bounding box center [34, 94] width 32 height 21
